Goal: Information Seeking & Learning: Learn about a topic

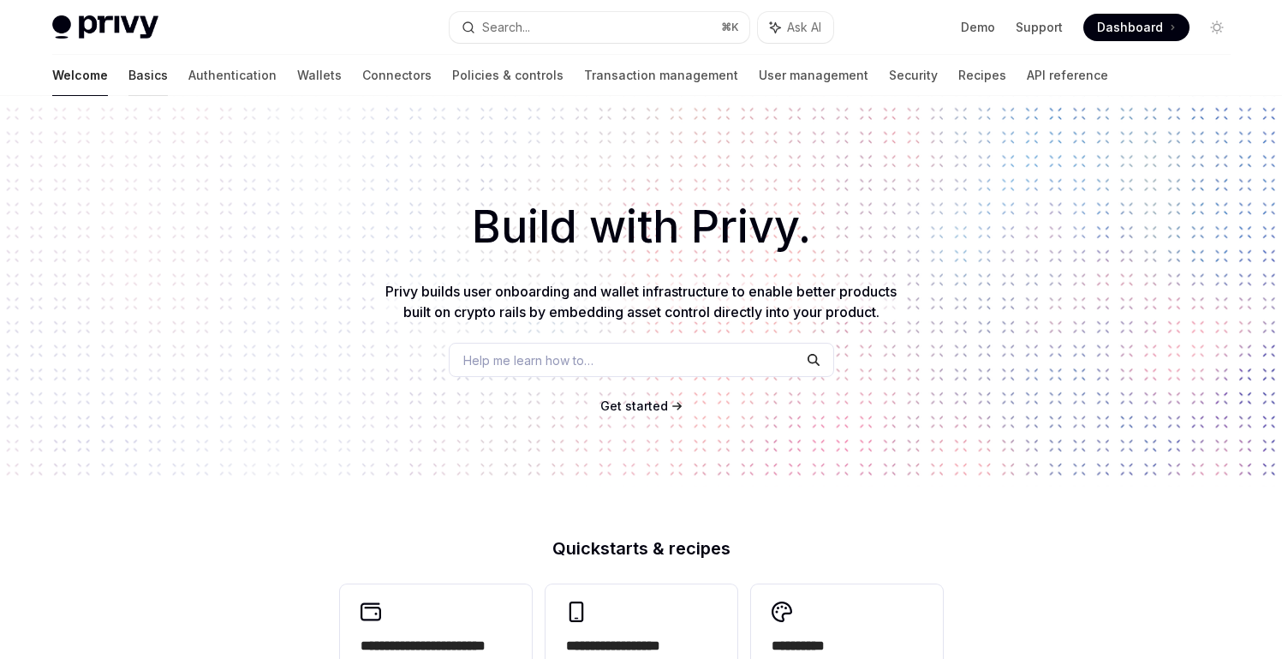
click at [129, 77] on link "Basics" at bounding box center [148, 75] width 39 height 41
type textarea "*"
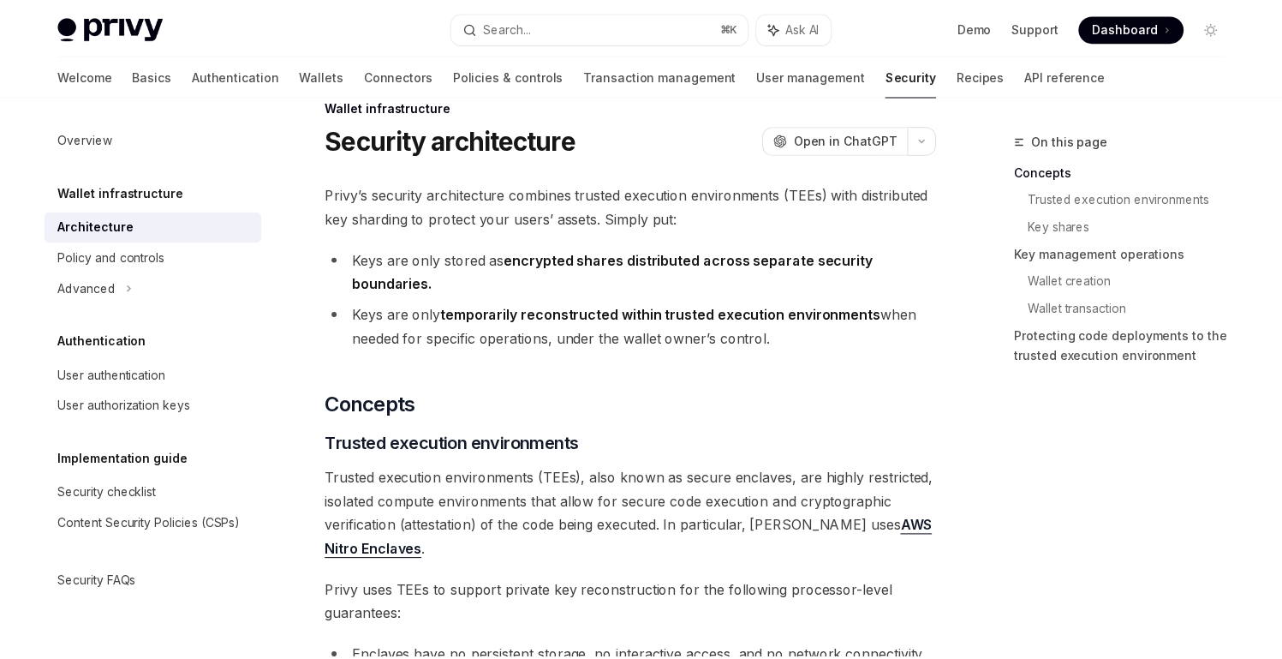
scroll to position [59, 0]
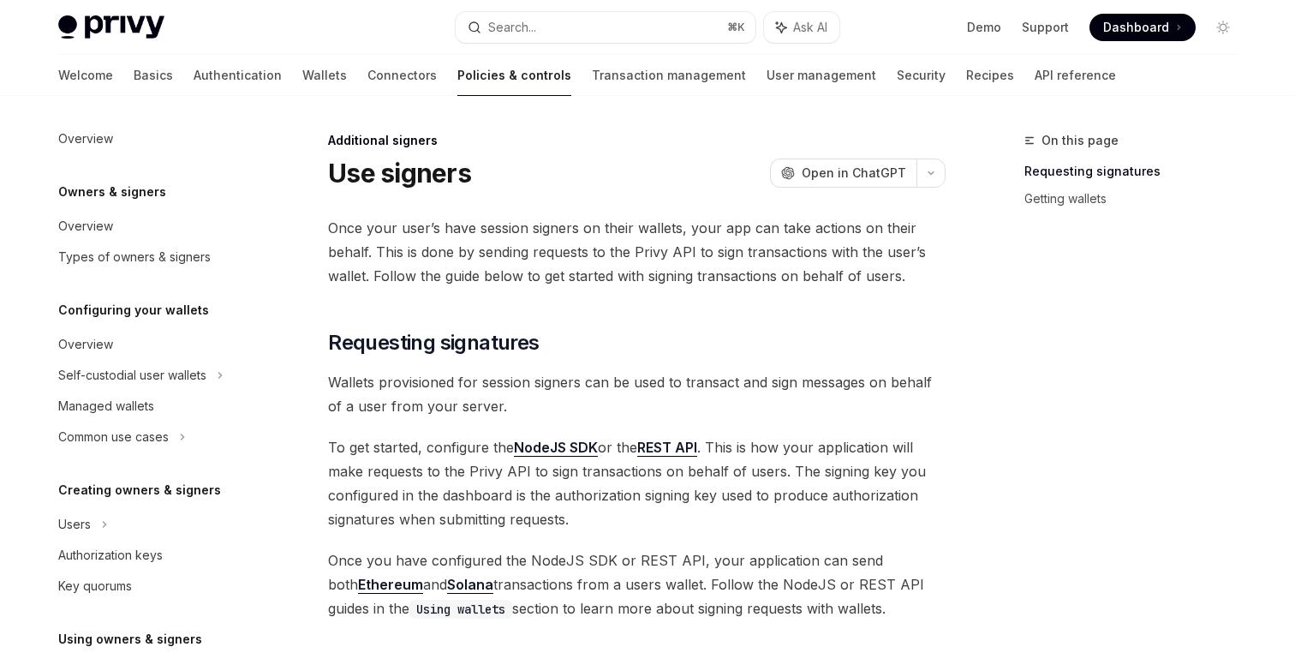
scroll to position [542, 0]
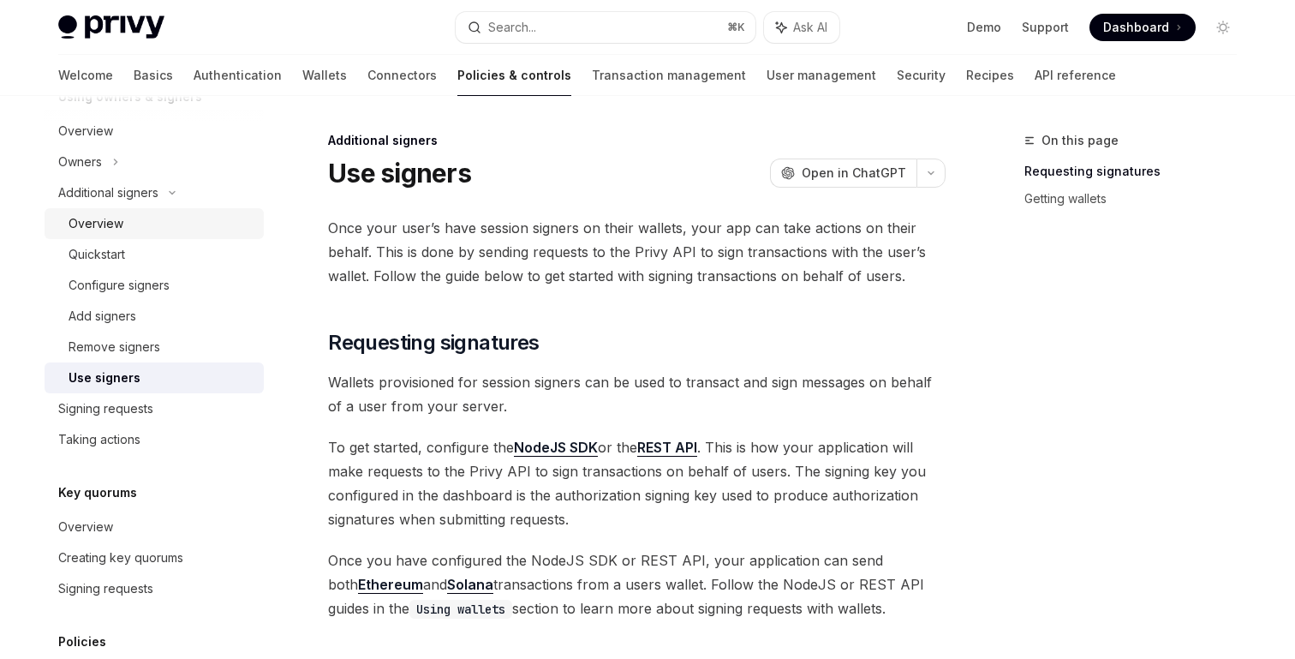
click at [152, 225] on div "Overview" at bounding box center [161, 223] width 185 height 21
type textarea "*"
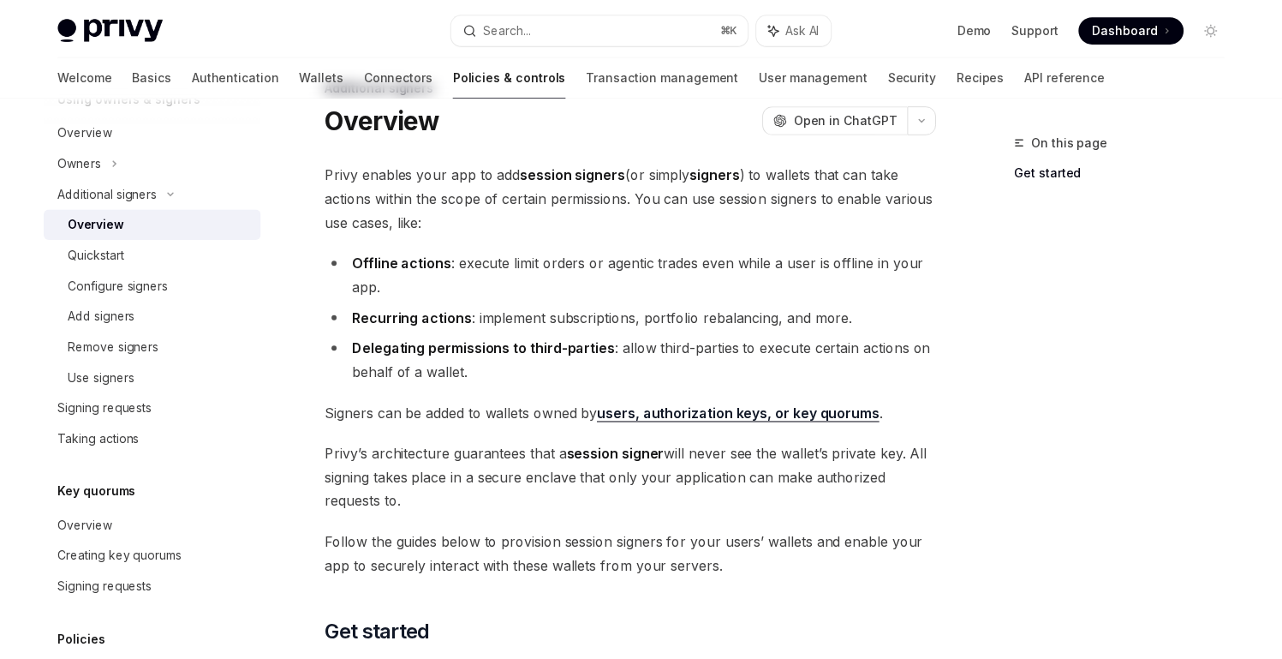
scroll to position [64, 0]
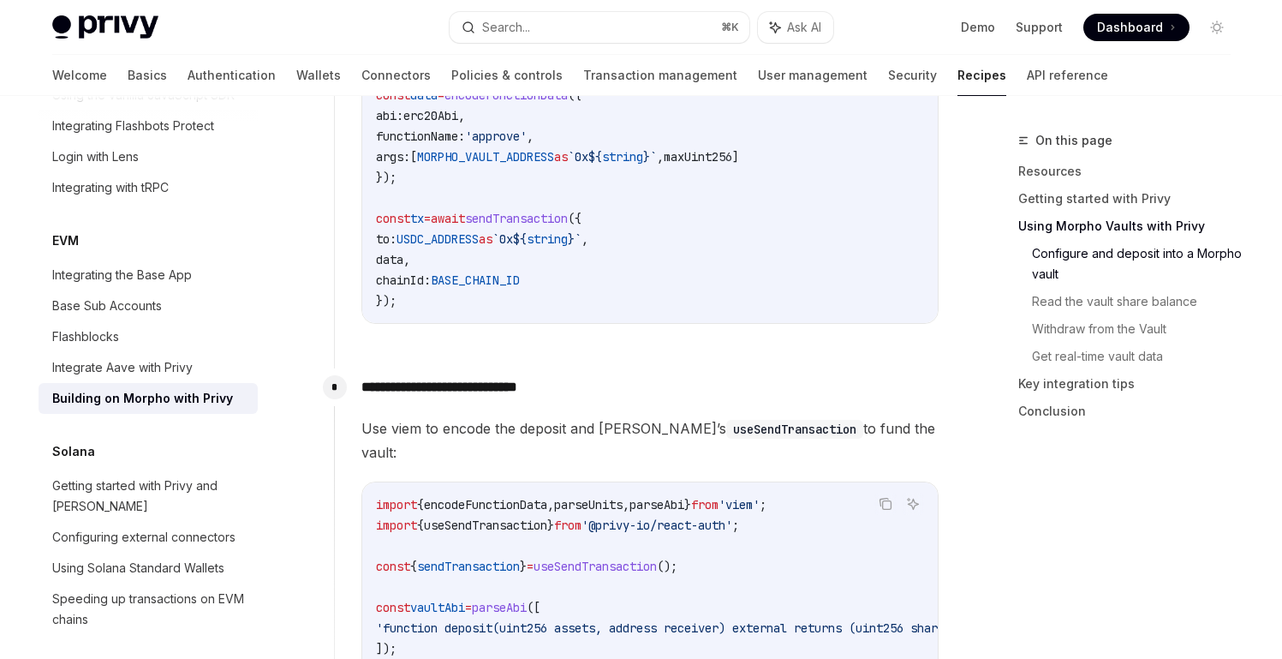
scroll to position [2393, 0]
